Goal: Information Seeking & Learning: Understand process/instructions

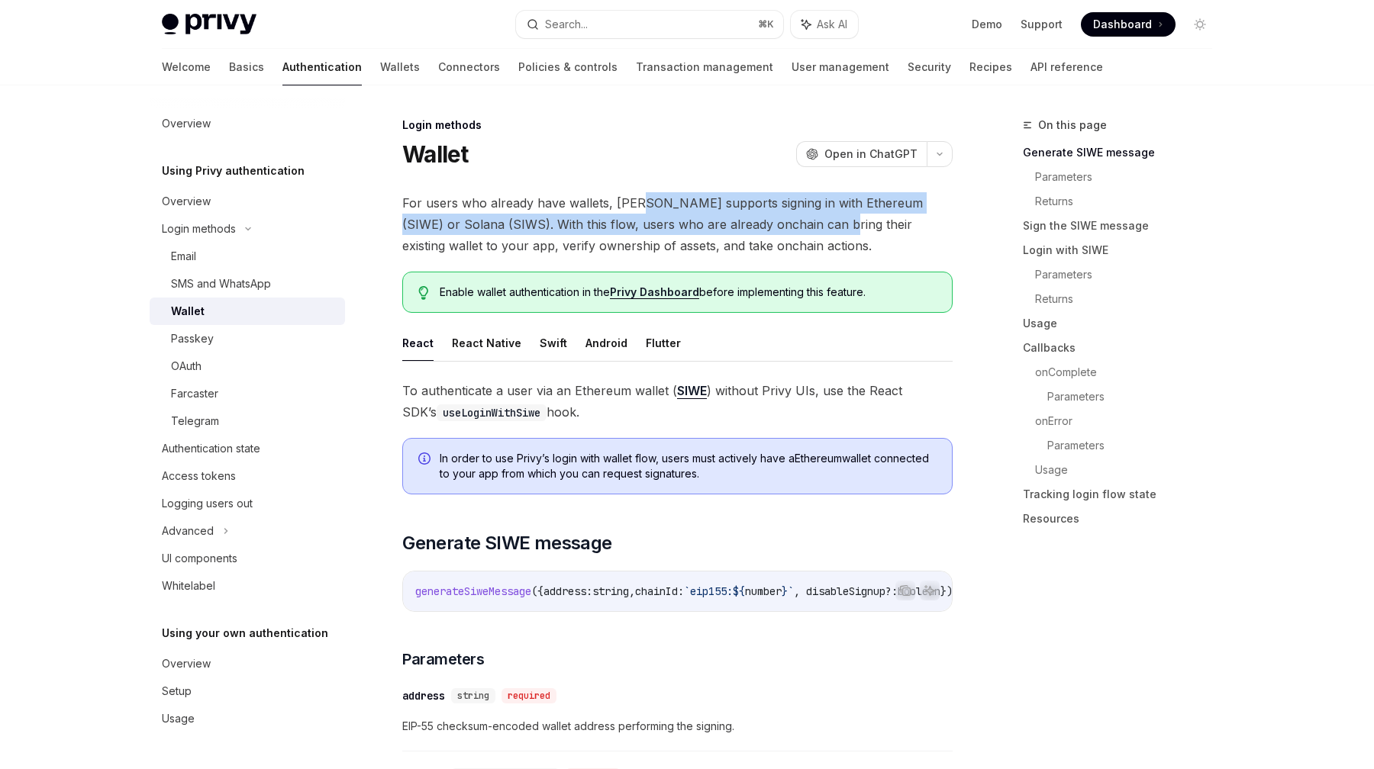
drag, startPoint x: 633, startPoint y: 207, endPoint x: 792, endPoint y: 223, distance: 159.6
click at [792, 223] on span "For users who already have wallets, [PERSON_NAME] supports signing in with Ethe…" at bounding box center [677, 224] width 550 height 64
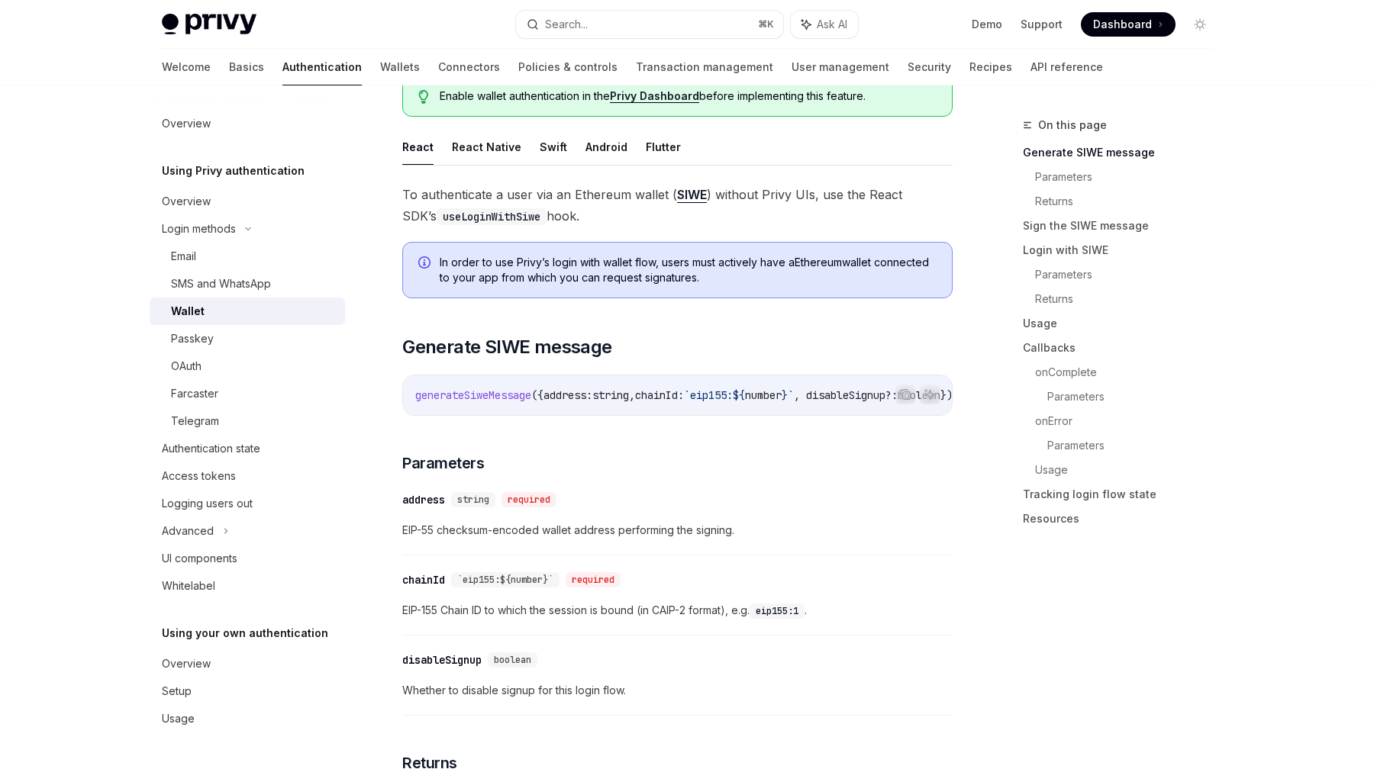
scroll to position [195, 0]
drag, startPoint x: 531, startPoint y: 194, endPoint x: 603, endPoint y: 215, distance: 74.9
click at [603, 215] on span "To authenticate a user via an Ethereum wallet ( SIWE ) without Privy UIs, use t…" at bounding box center [677, 206] width 550 height 43
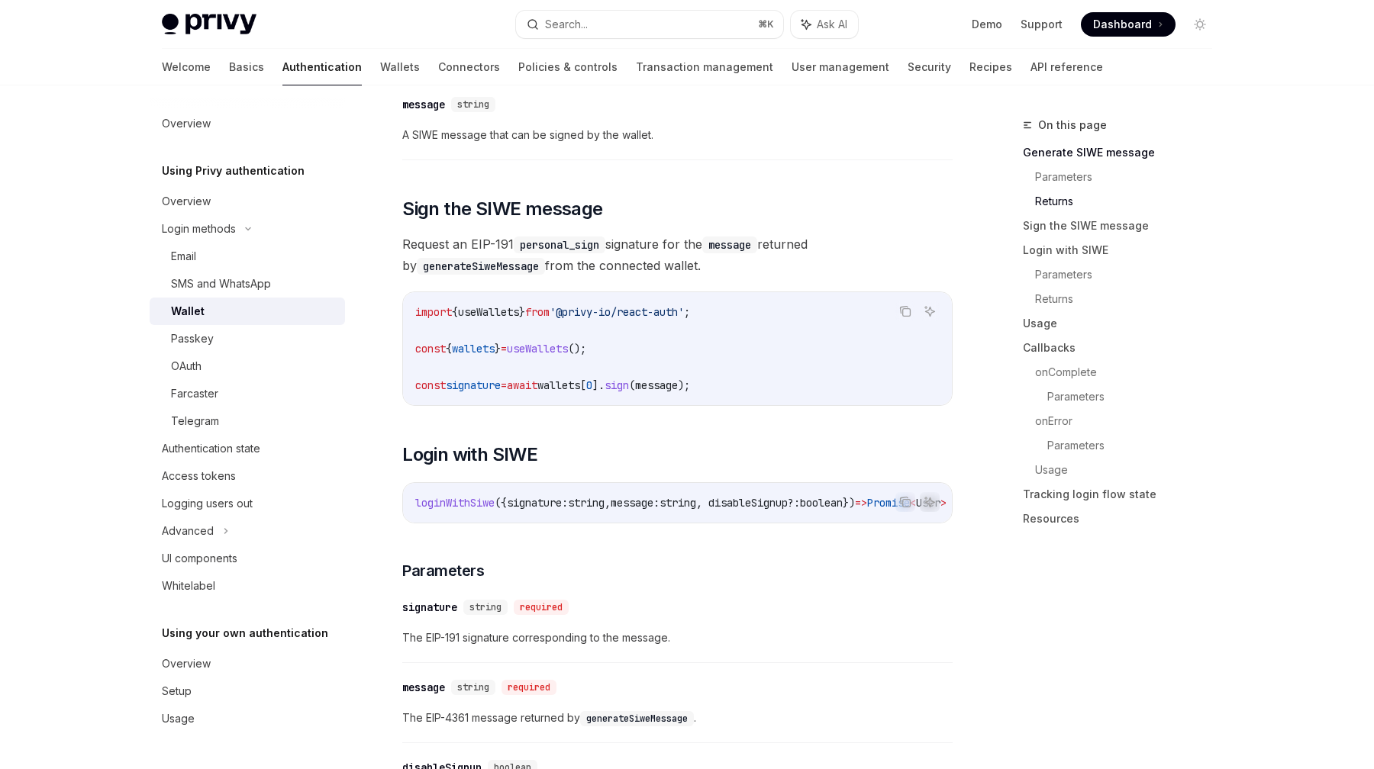
scroll to position [893, 0]
drag, startPoint x: 474, startPoint y: 395, endPoint x: 605, endPoint y: 398, distance: 130.6
click at [605, 393] on code "import { useWallets } from '@privy-io/react-auth' ; const { wallets } = useWall…" at bounding box center [677, 348] width 524 height 92
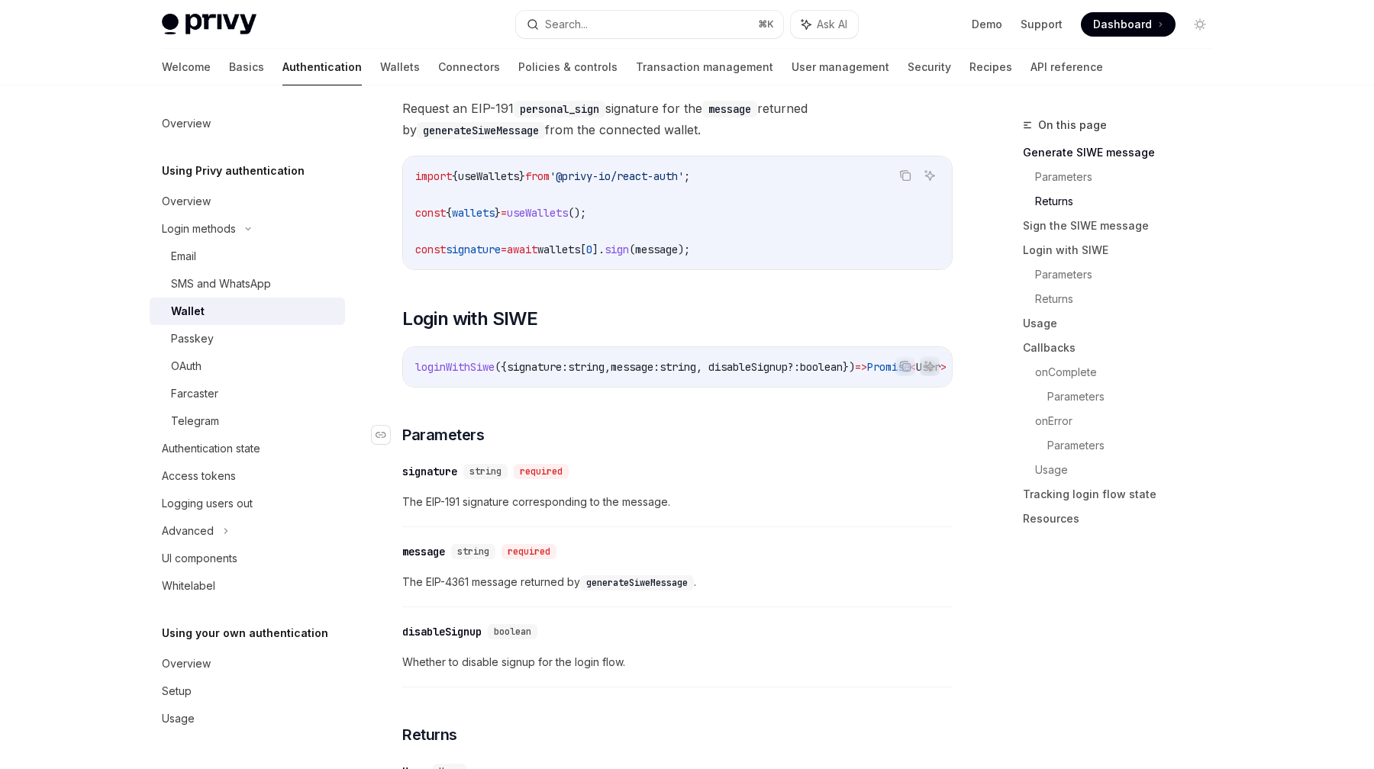
scroll to position [1030, 0]
drag, startPoint x: 615, startPoint y: 389, endPoint x: 799, endPoint y: 421, distance: 186.7
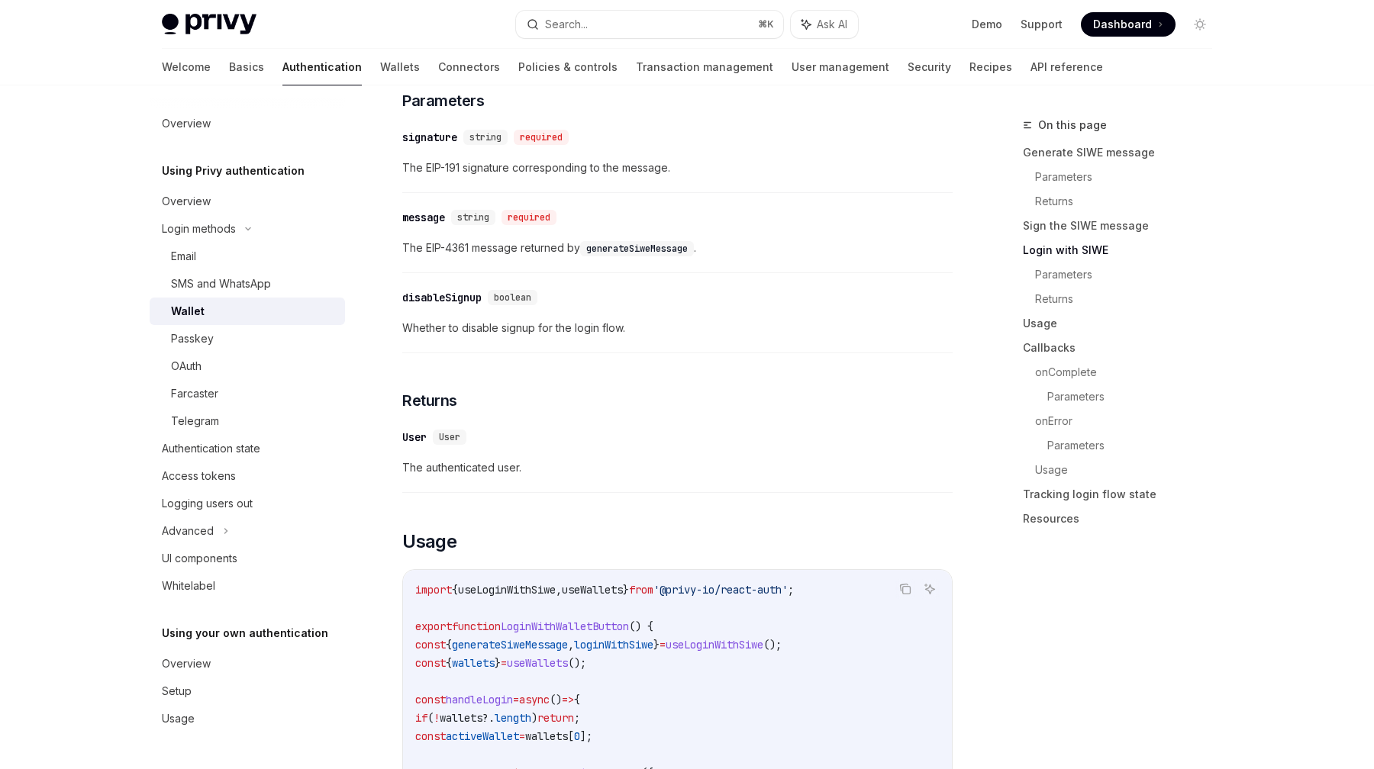
scroll to position [1300, 0]
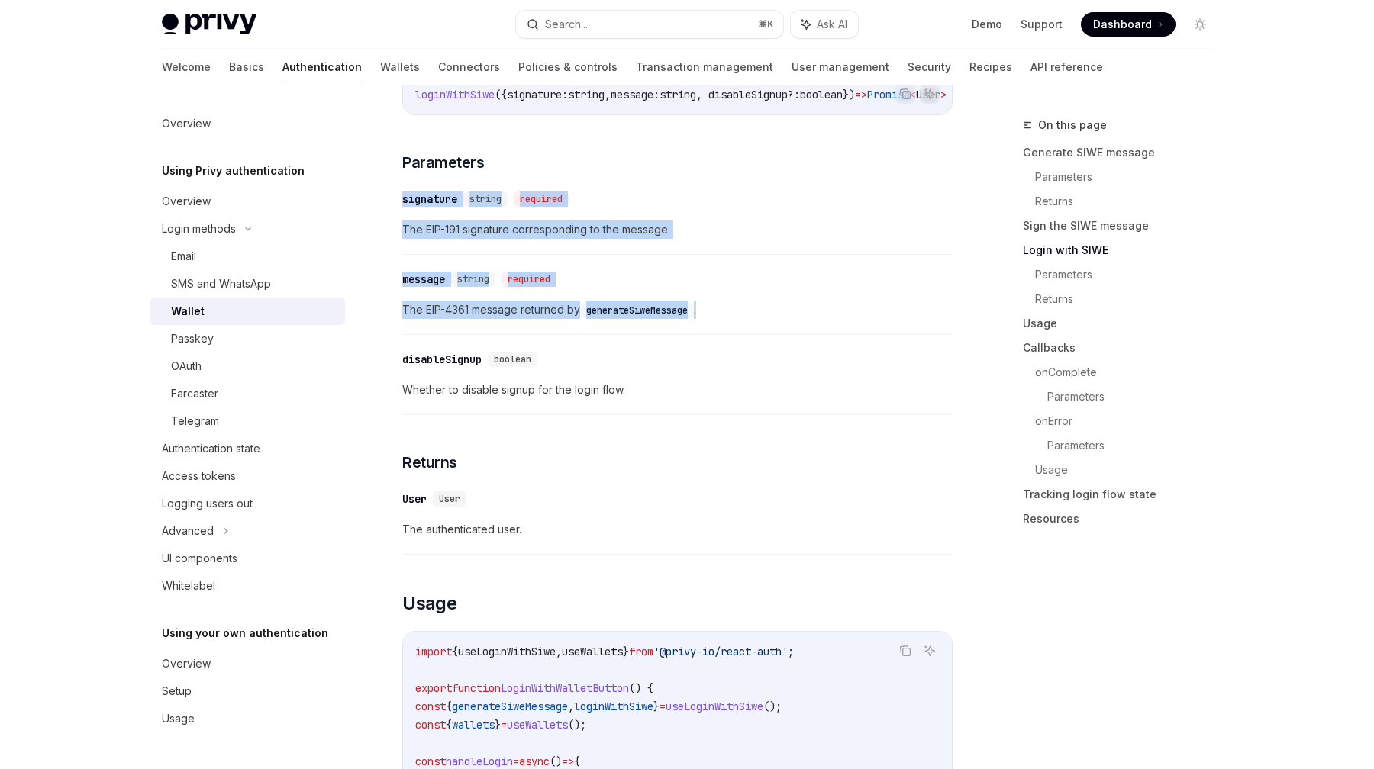
drag, startPoint x: 692, startPoint y: 179, endPoint x: 708, endPoint y: 337, distance: 159.6
click at [708, 335] on div "​ message string required The EIP-4361 message returned by generateSiweMessage ." at bounding box center [677, 299] width 550 height 73
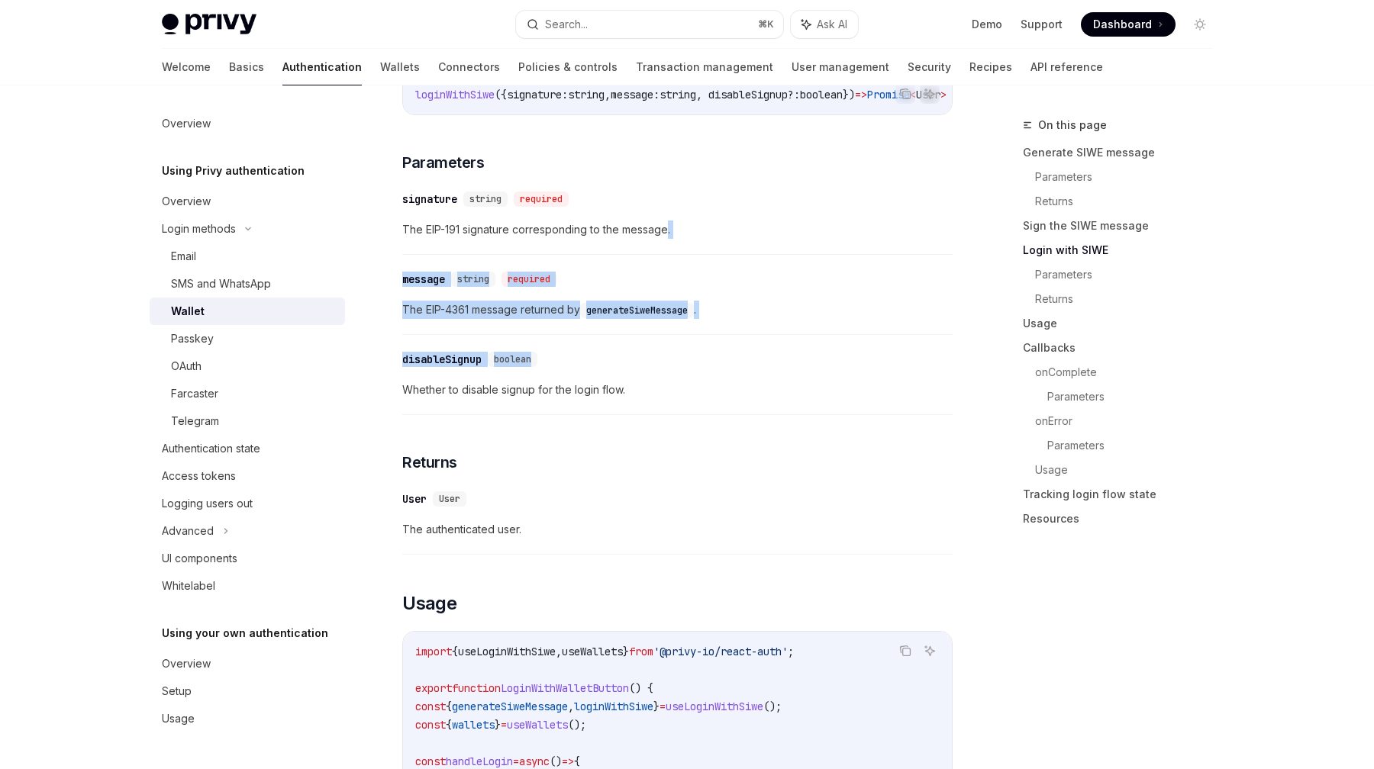
drag, startPoint x: 666, startPoint y: 235, endPoint x: 714, endPoint y: 368, distance: 141.3
click at [714, 368] on div "​ disableSignup boolean" at bounding box center [669, 359] width 535 height 18
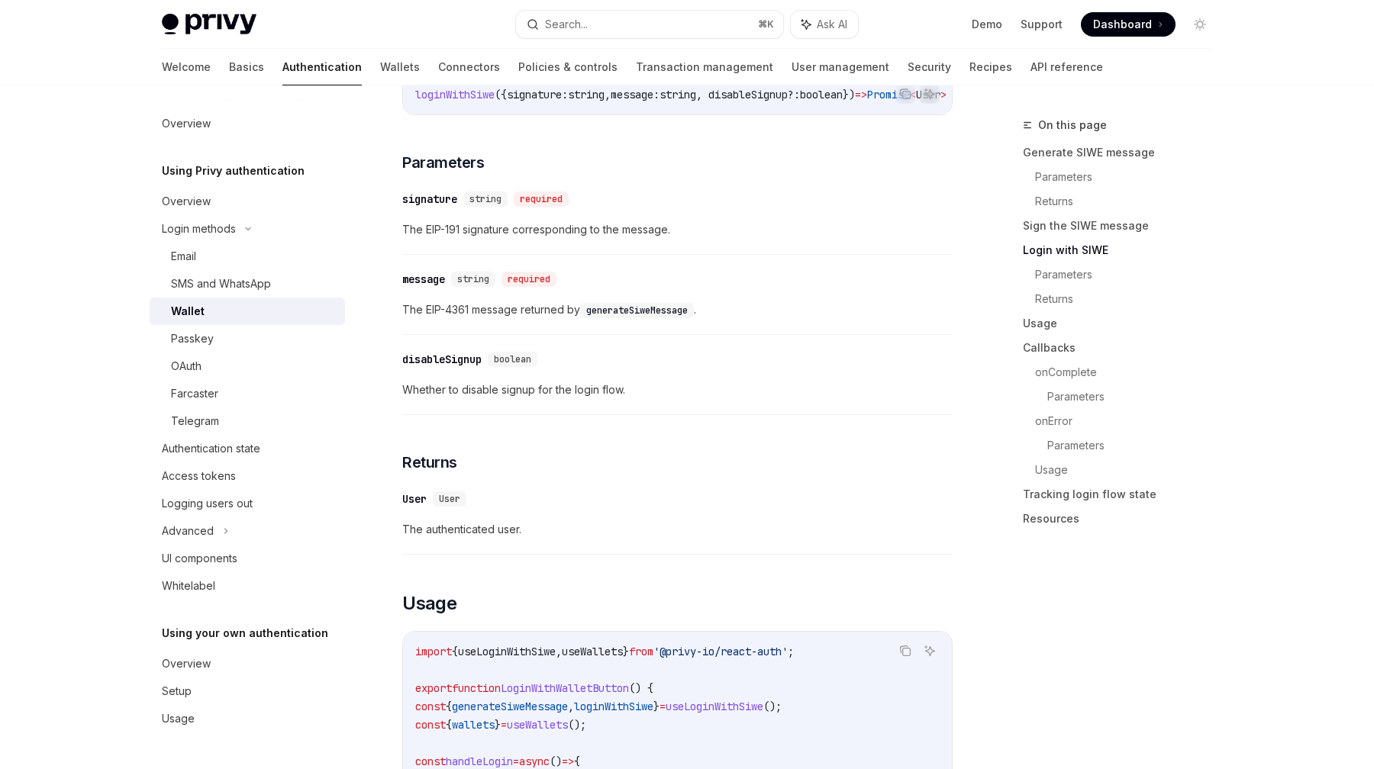
scroll to position [1285, 0]
